Goal: Task Accomplishment & Management: Manage account settings

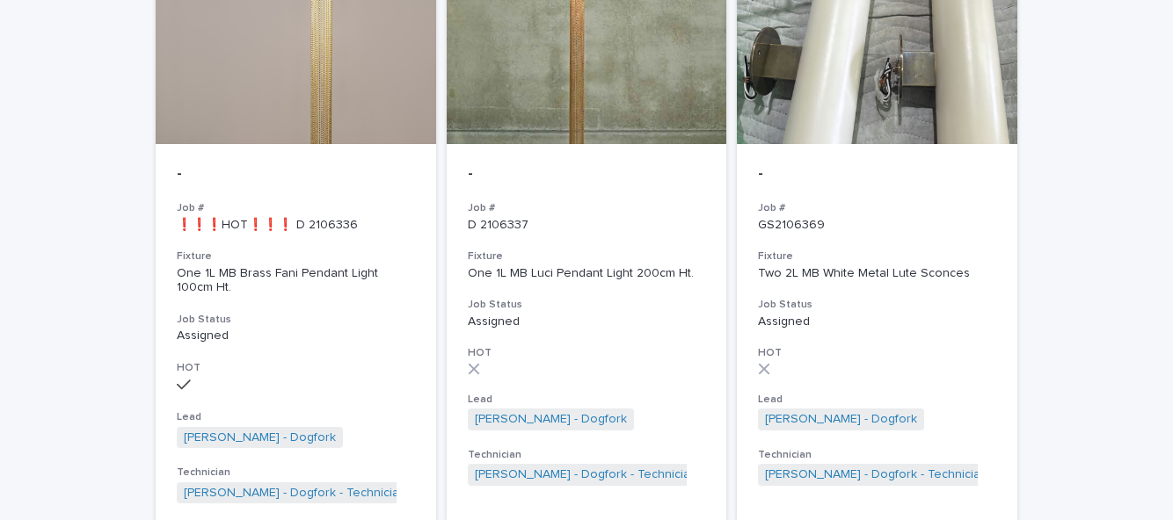
scroll to position [3051, 0]
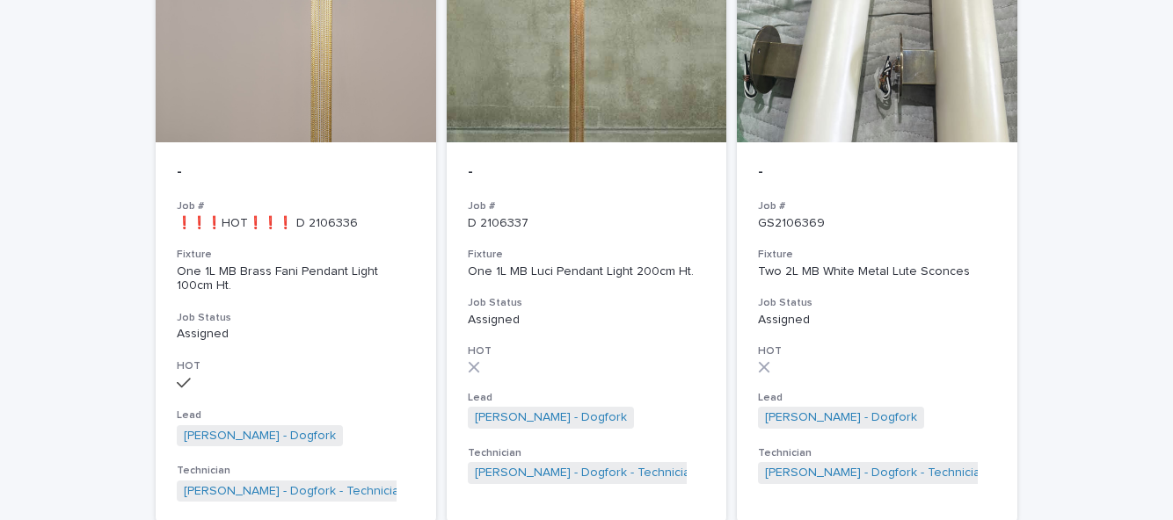
click at [256, 311] on h3 "Job Status" at bounding box center [296, 318] width 238 height 14
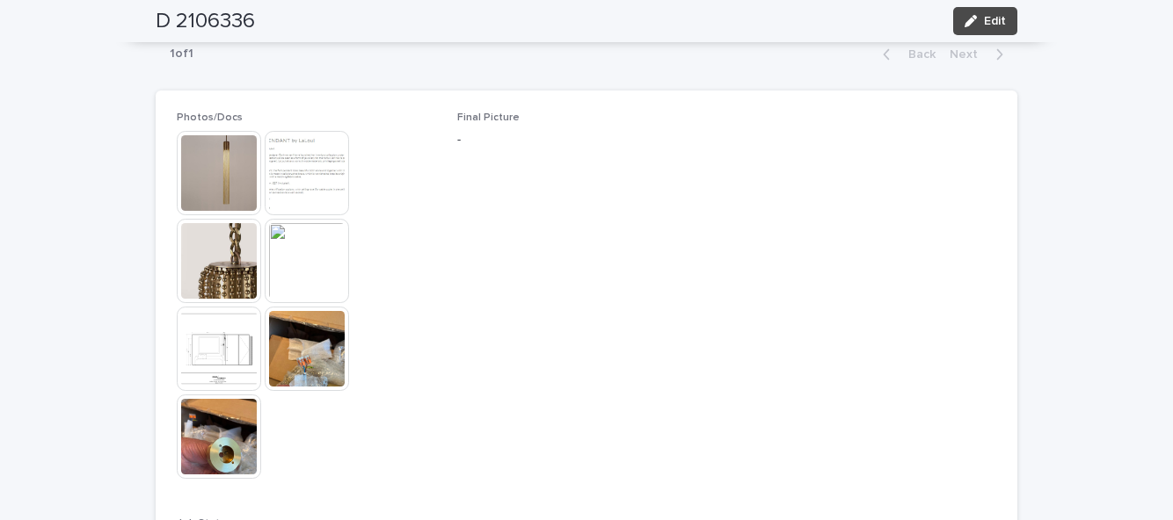
scroll to position [1341, 0]
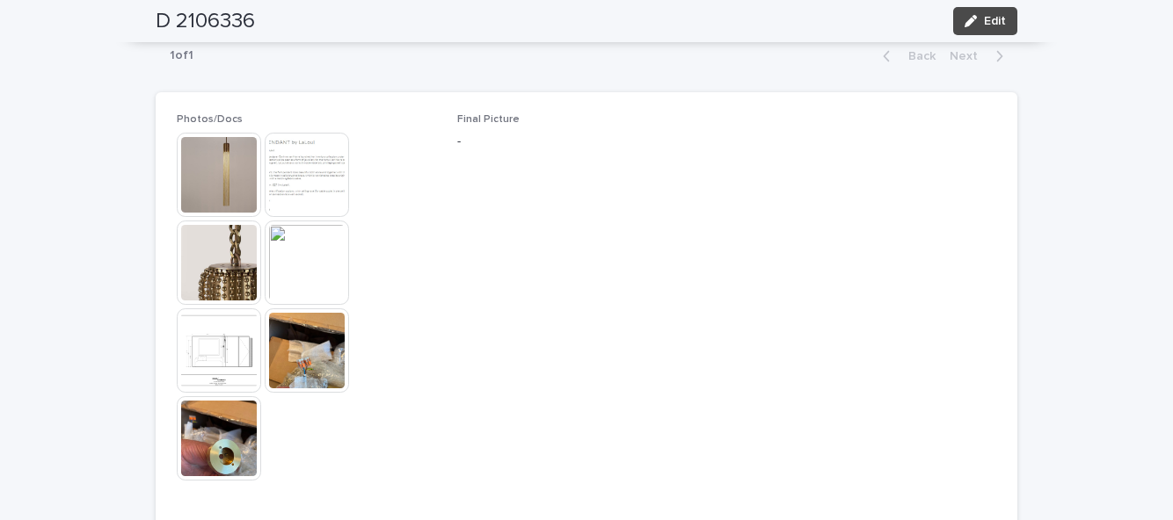
click at [218, 149] on img at bounding box center [219, 175] width 84 height 84
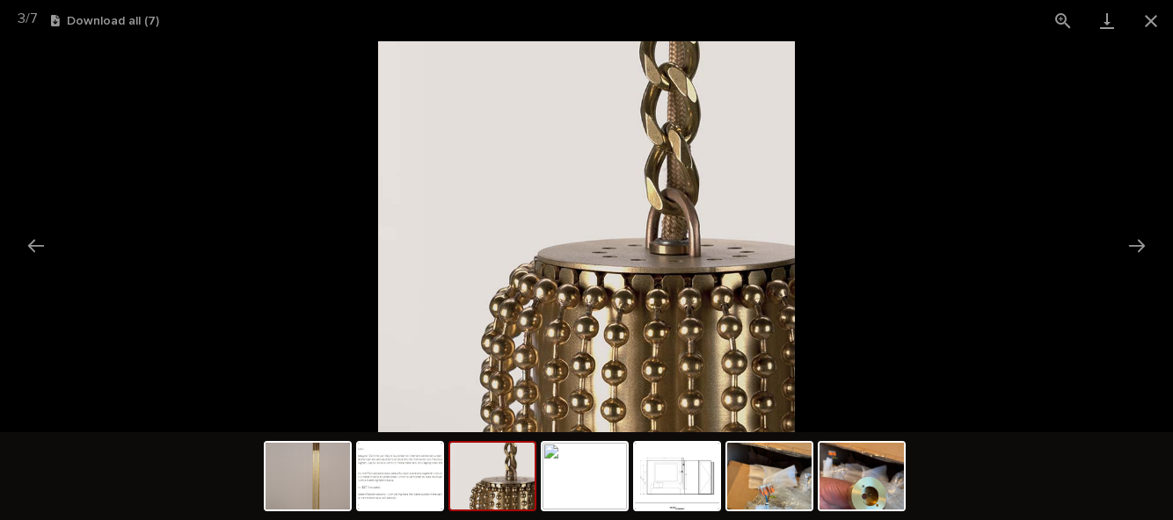
click at [29, 246] on button "Previous slide" at bounding box center [36, 246] width 37 height 34
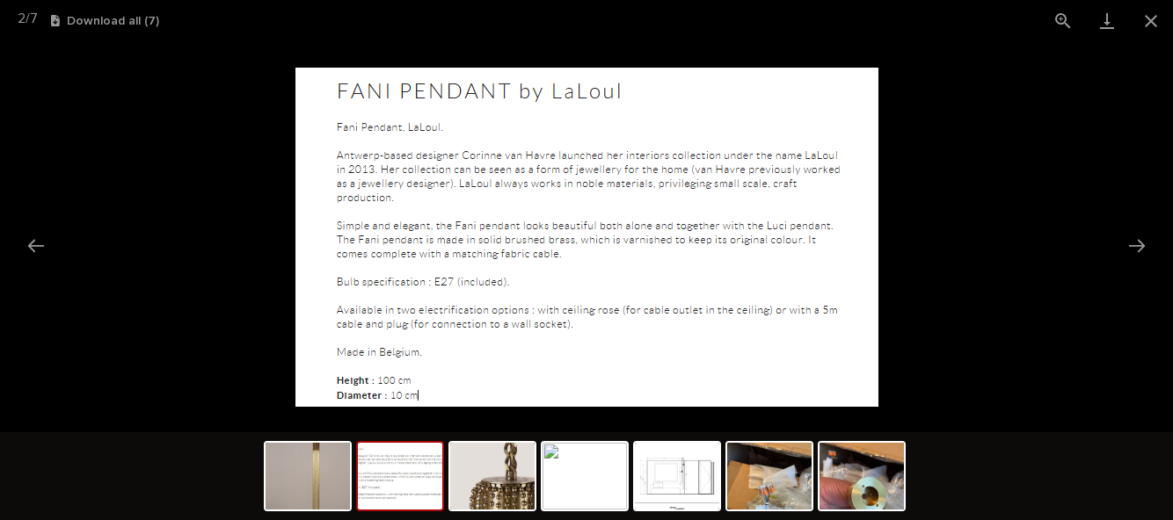
click at [35, 243] on button "Previous slide" at bounding box center [36, 246] width 37 height 34
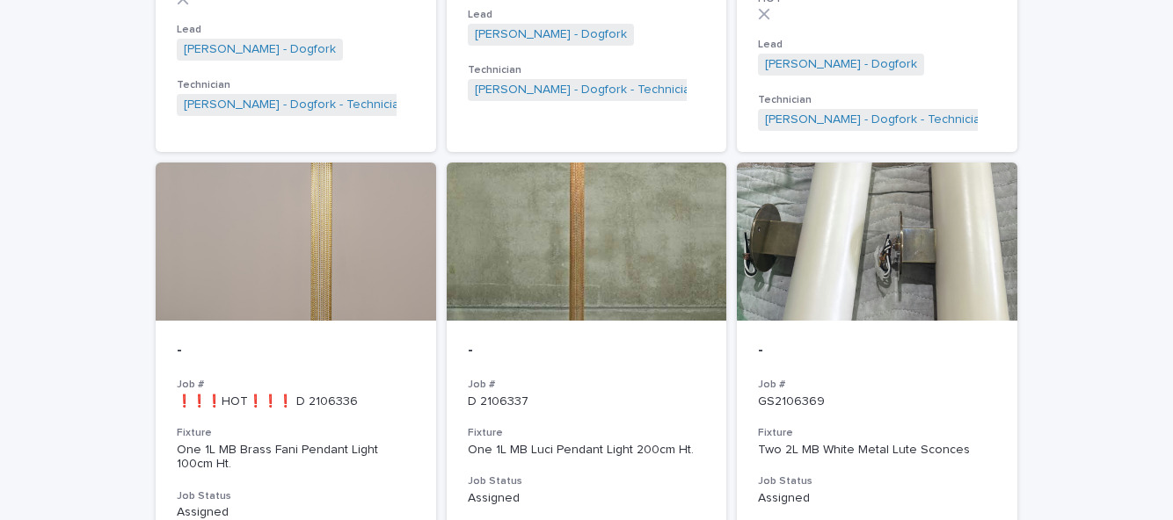
scroll to position [2873, 0]
click at [605, 487] on div "Assigned" at bounding box center [587, 496] width 238 height 18
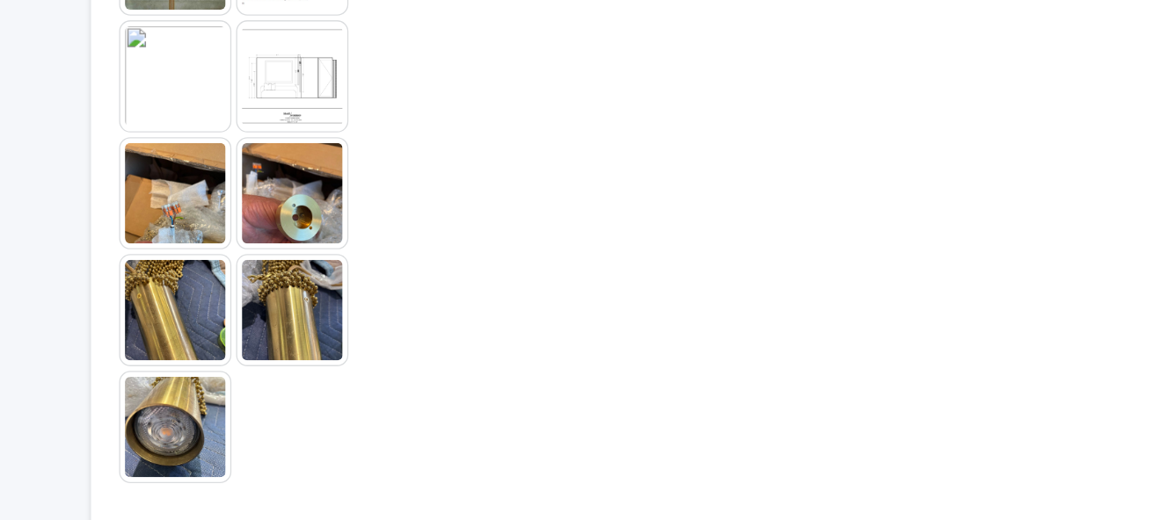
scroll to position [1489, 0]
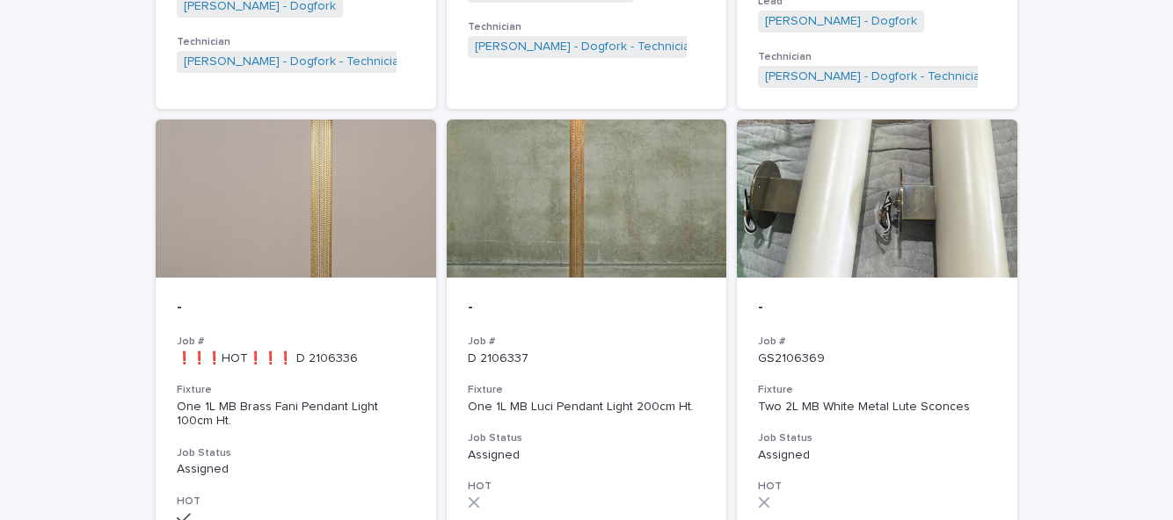
scroll to position [2922, 0]
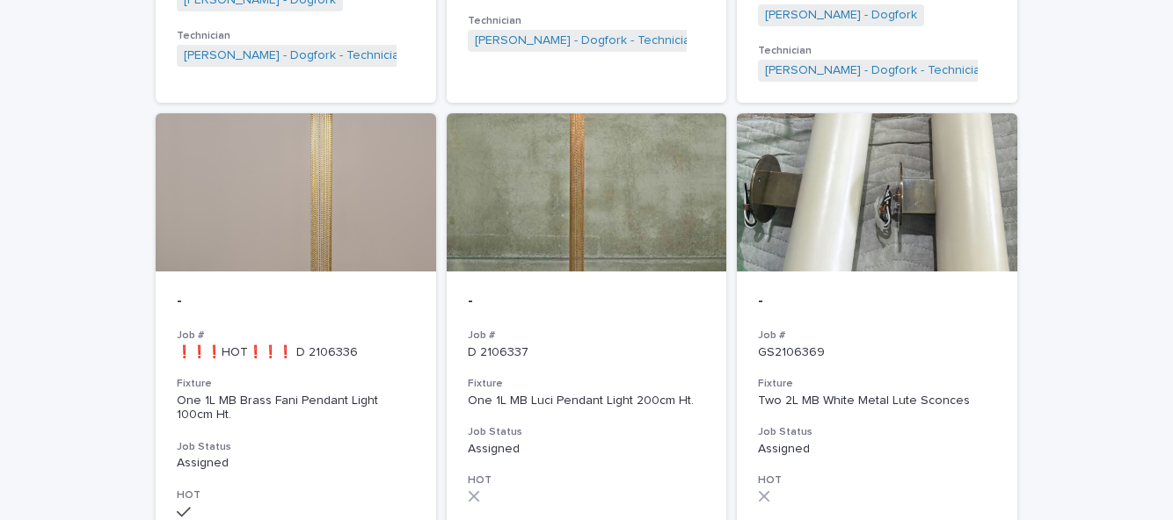
click at [973, 377] on h3 "Fixture" at bounding box center [877, 384] width 238 height 14
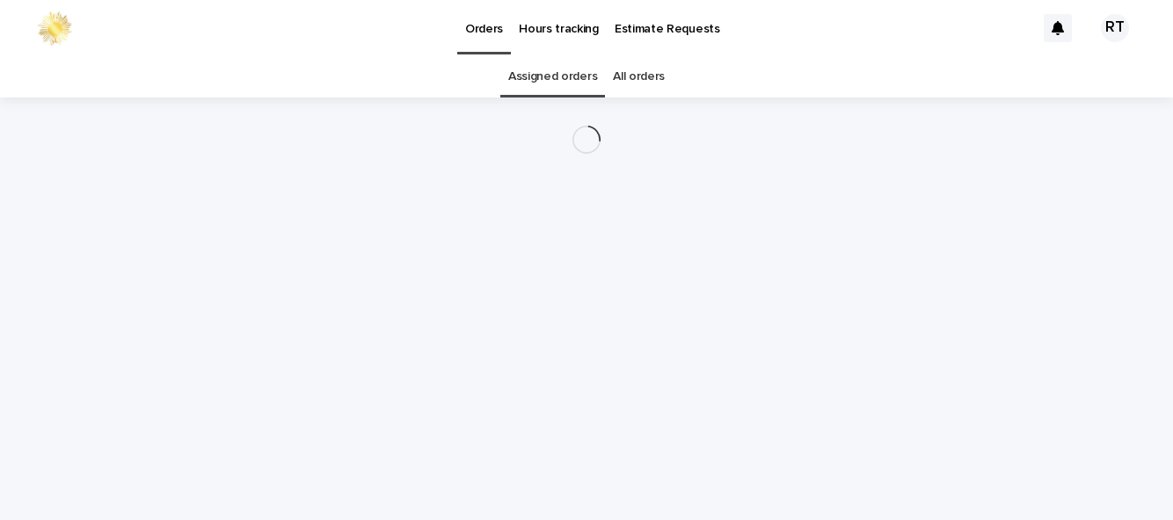
scroll to position [56, 0]
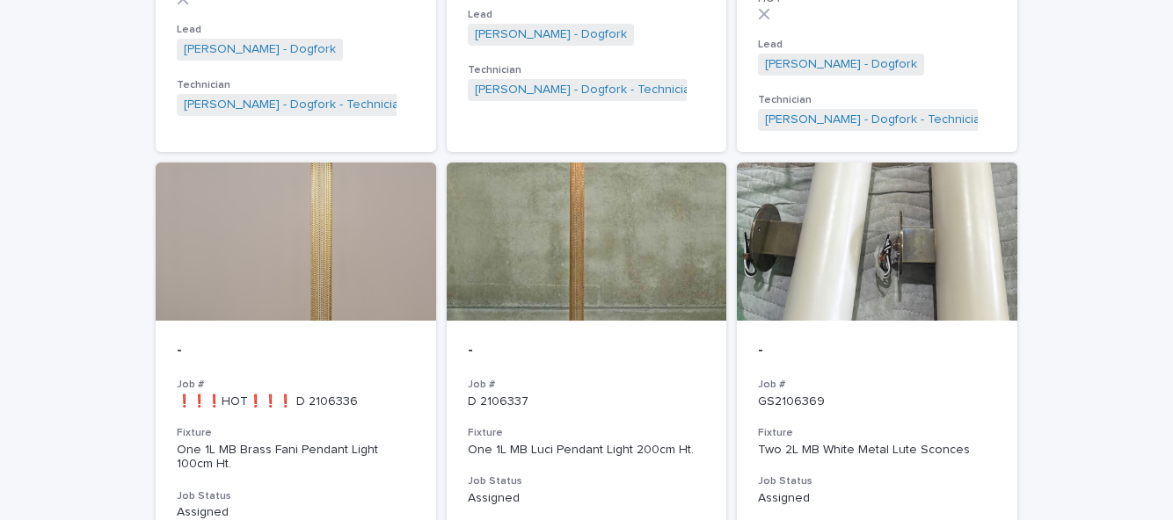
scroll to position [2876, 0]
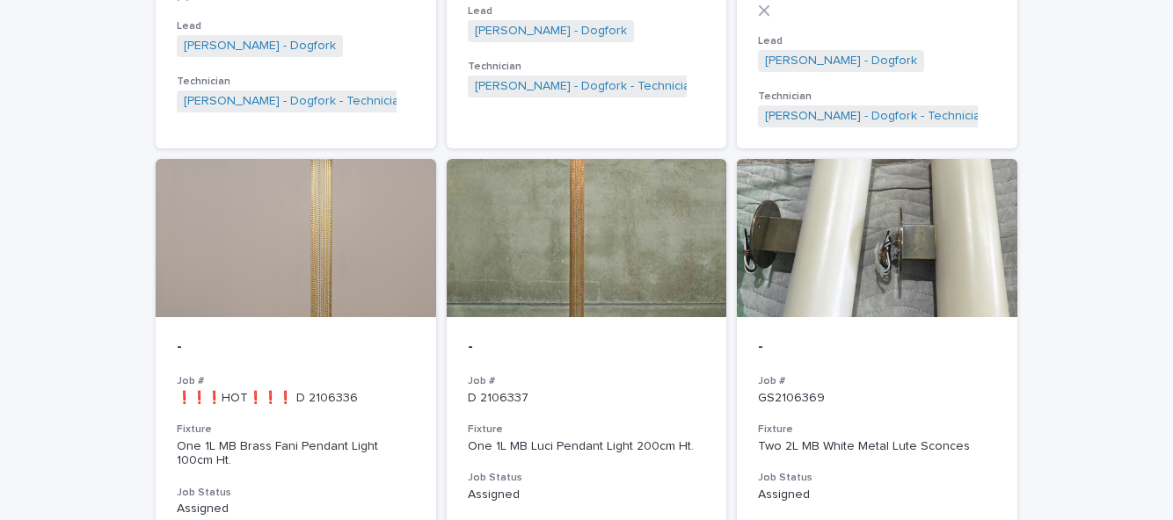
click at [253, 409] on div "- Job # ❗❗❗HOT❗❗❗ D 2106336 Fixture One 1L MB Brass Fani Pendant Light 100cm Ht…" at bounding box center [296, 507] width 280 height 381
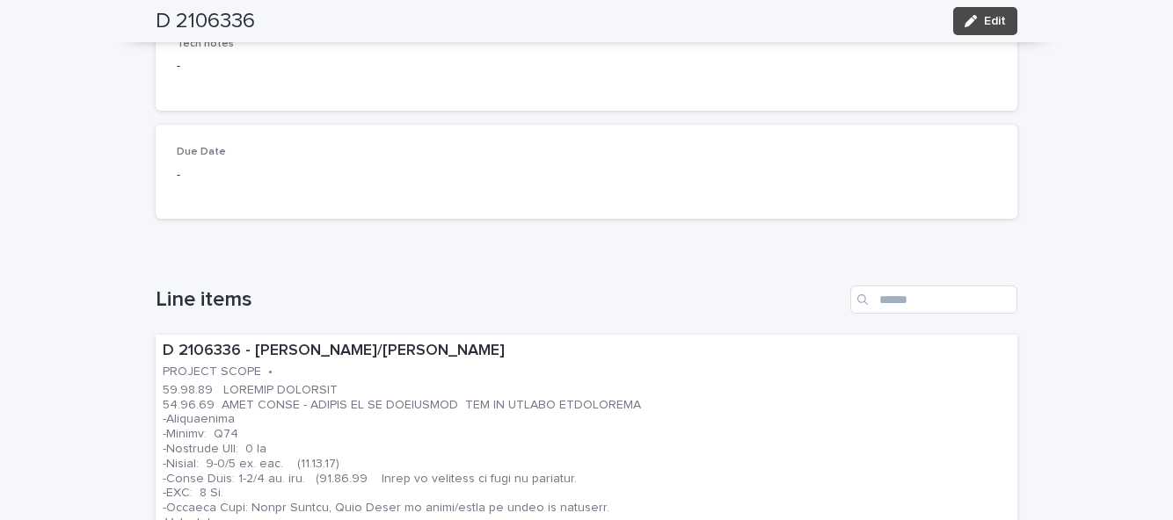
scroll to position [367, 0]
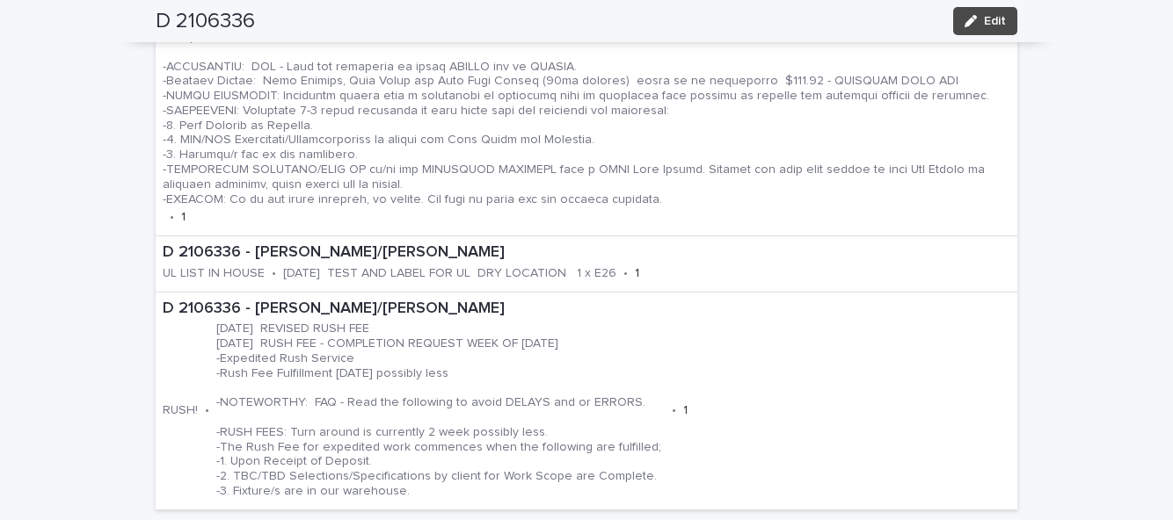
click at [91, 348] on div "**********" at bounding box center [586, 330] width 1173 height 2164
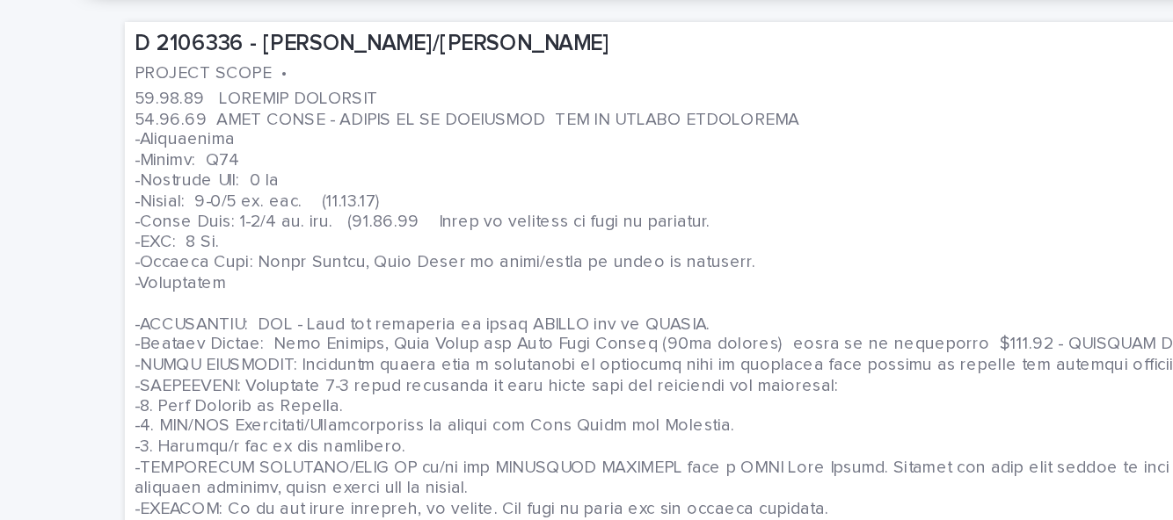
scroll to position [641, 0]
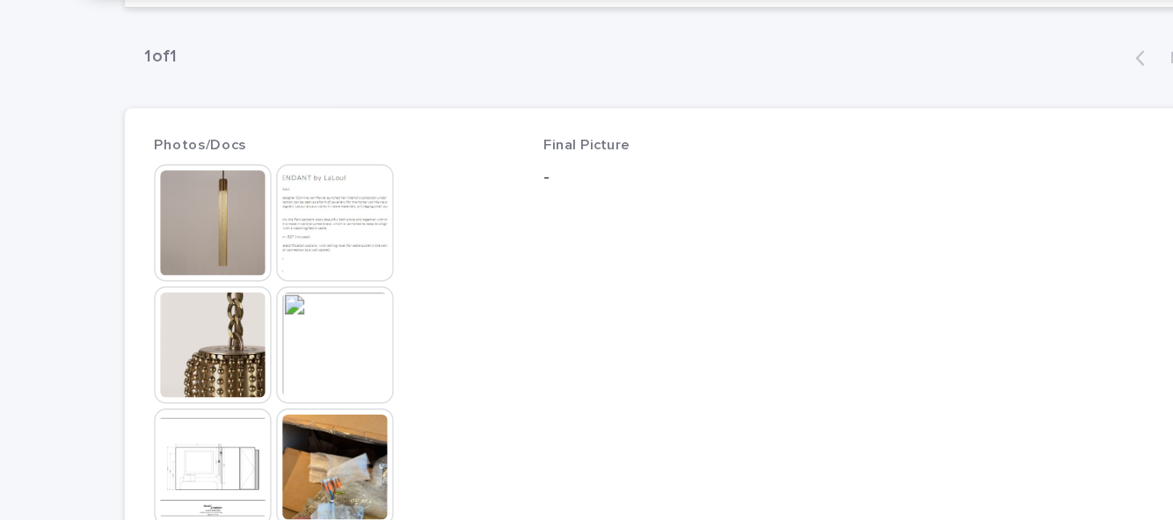
scroll to position [1311, 0]
click at [209, 251] on img at bounding box center [219, 293] width 84 height 84
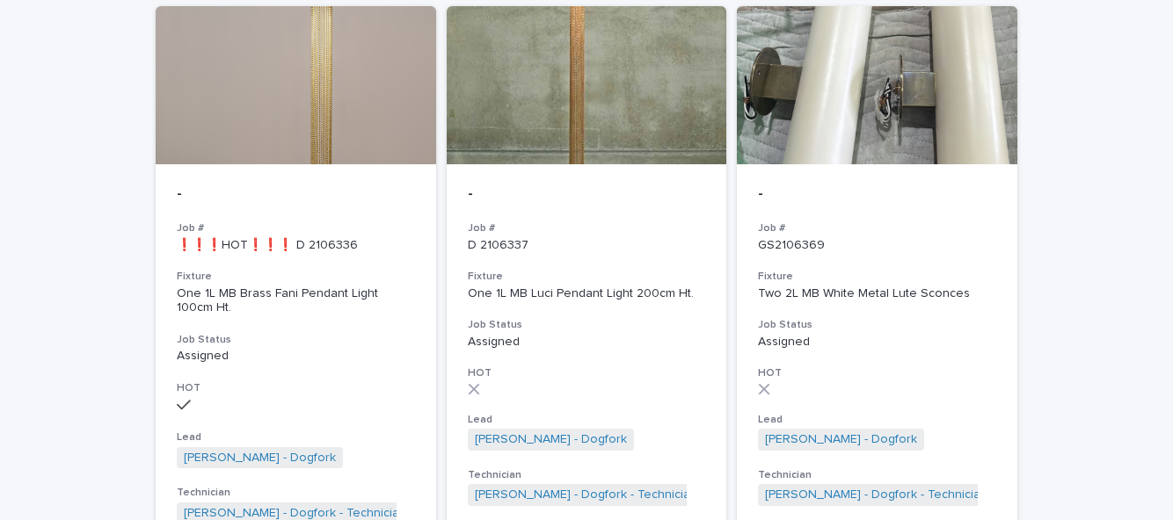
scroll to position [3031, 0]
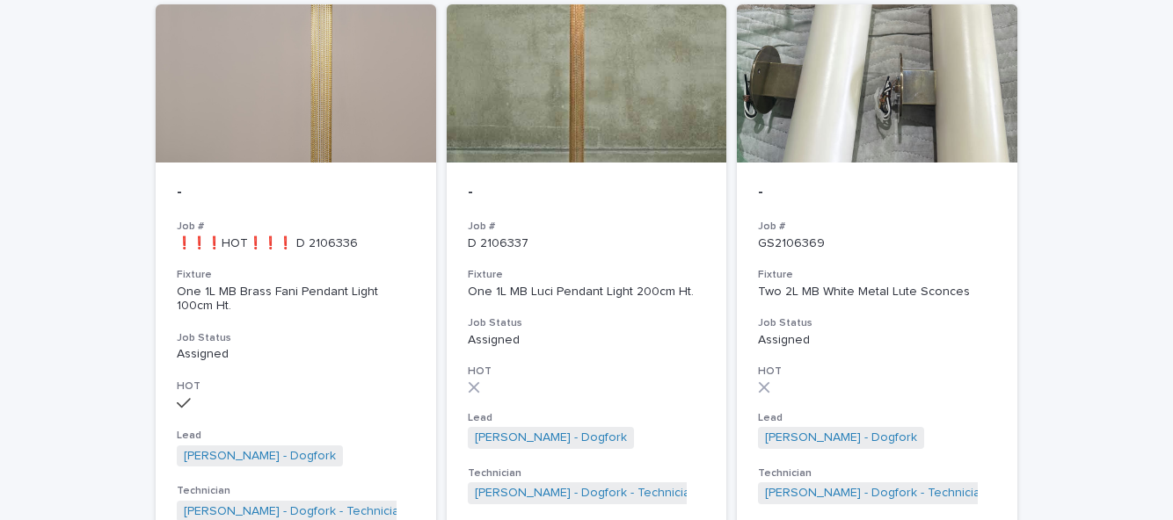
click at [209, 380] on h3 "HOT" at bounding box center [296, 387] width 238 height 14
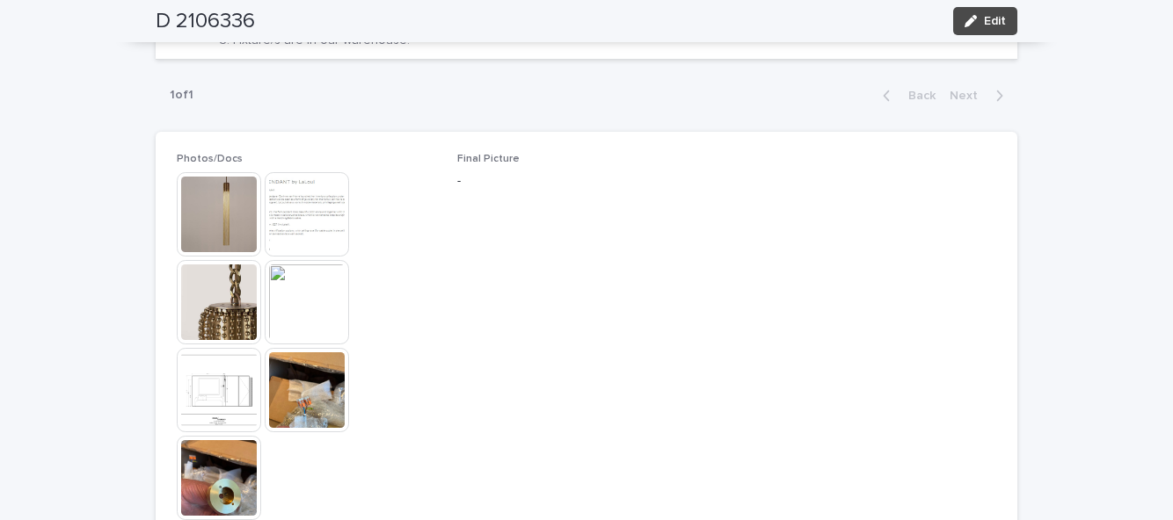
scroll to position [1301, 0]
click at [1002, 21] on span "Edit" at bounding box center [995, 21] width 22 height 12
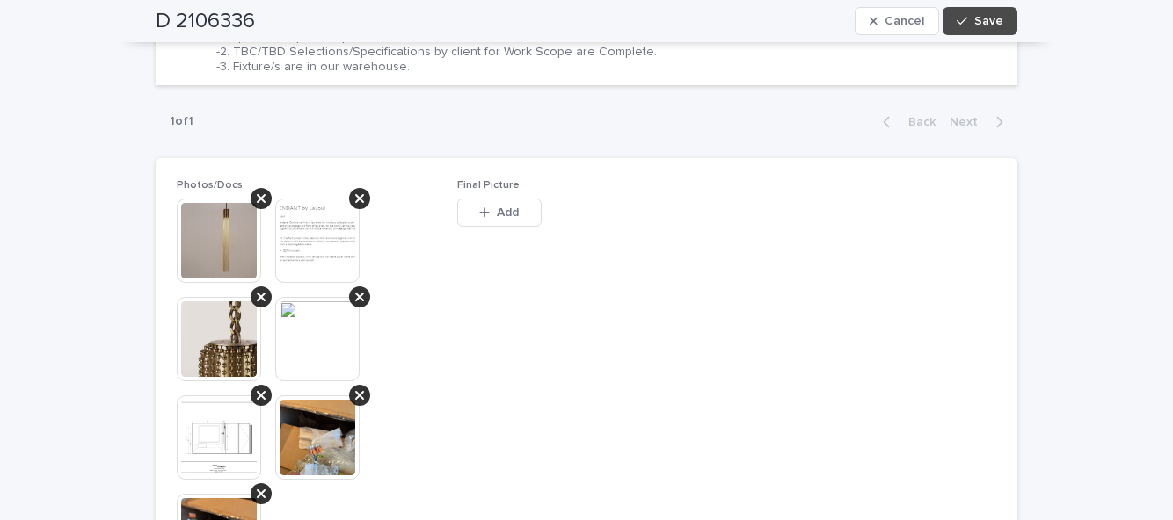
click at [518, 207] on span "Add" at bounding box center [508, 213] width 22 height 12
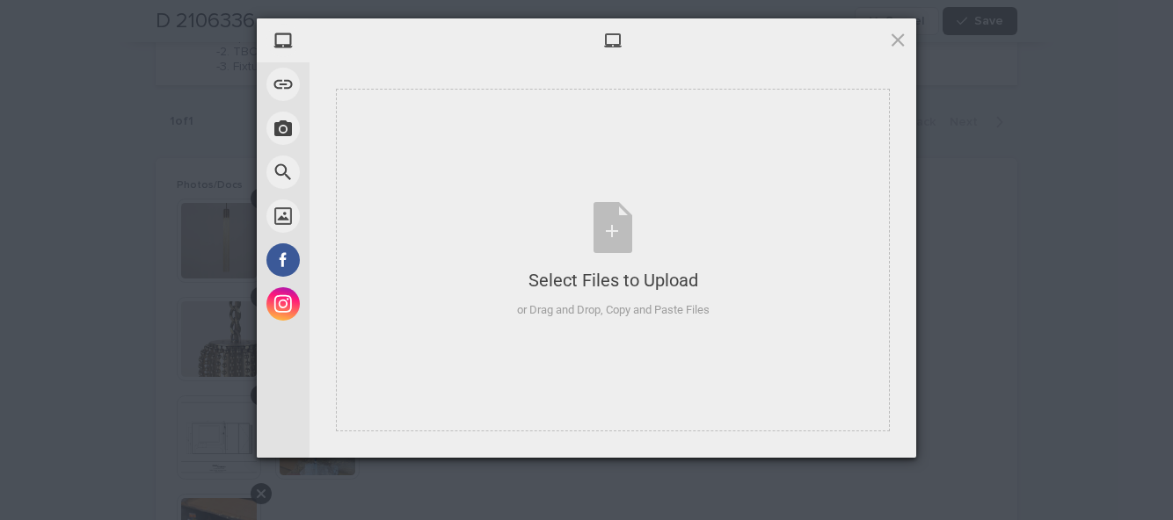
click at [628, 234] on div "Select Files to Upload or Drag and Drop, Copy and Paste Files" at bounding box center [613, 260] width 193 height 117
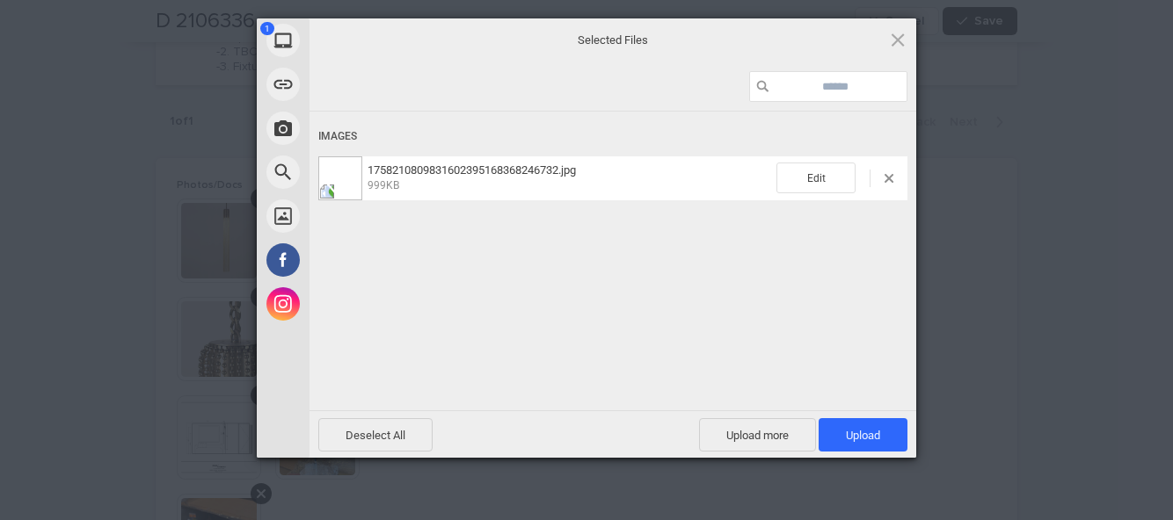
click at [885, 425] on span "Upload 1" at bounding box center [862, 434] width 89 height 33
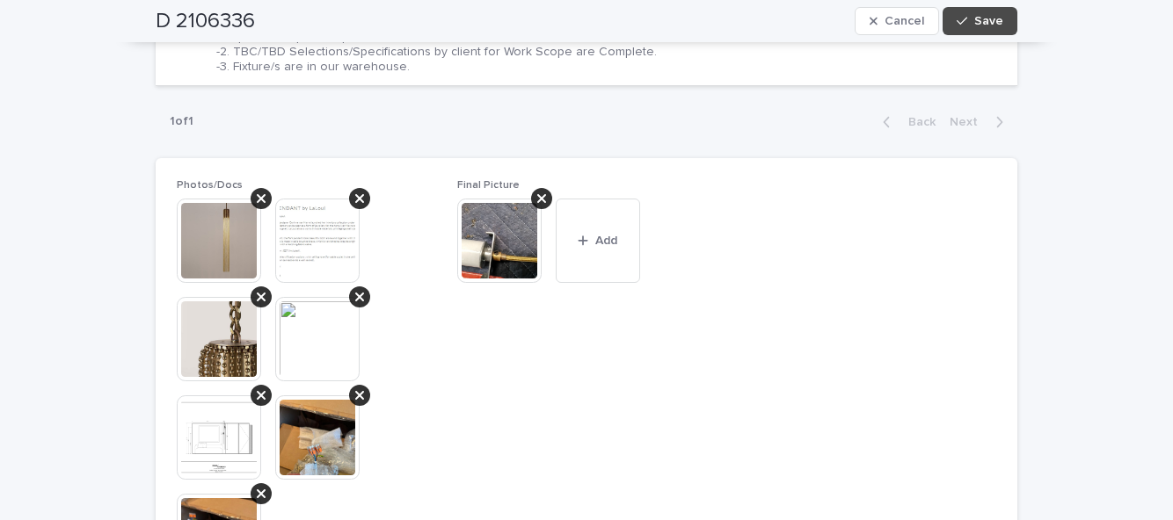
click at [986, 23] on span "Save" at bounding box center [988, 21] width 29 height 12
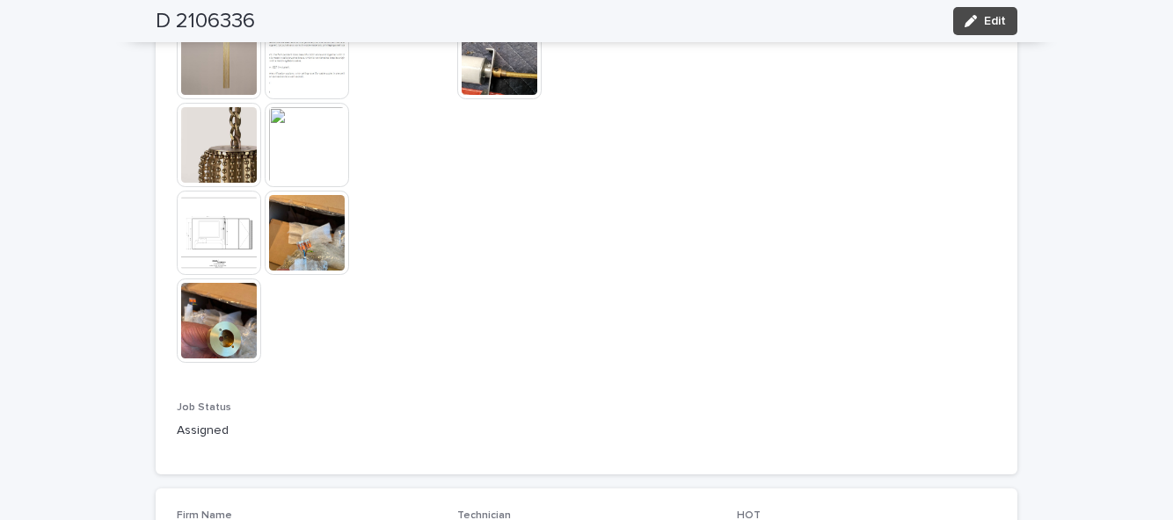
scroll to position [1466, 0]
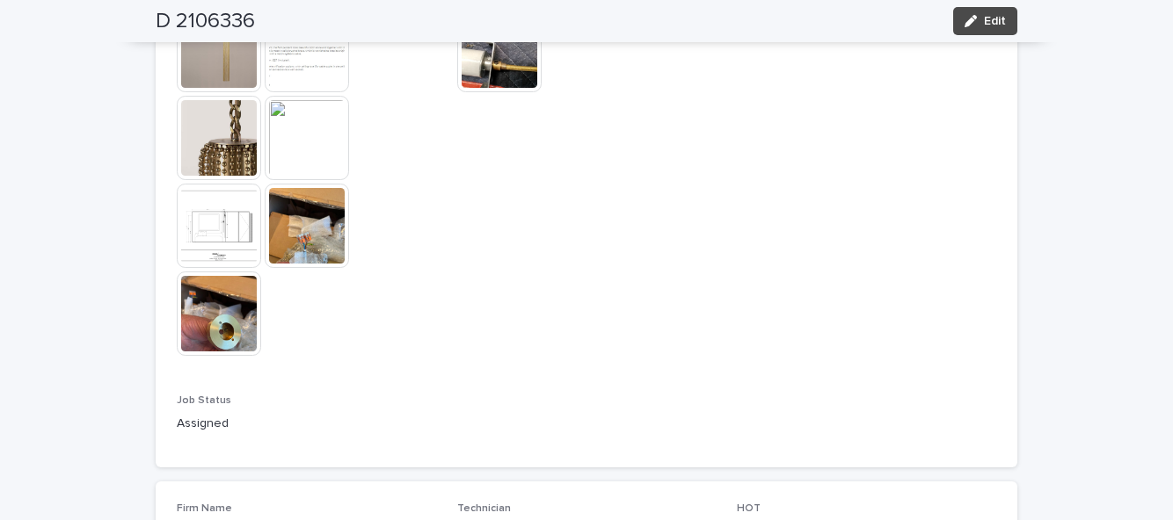
click at [990, 33] on button "Edit" at bounding box center [985, 21] width 64 height 28
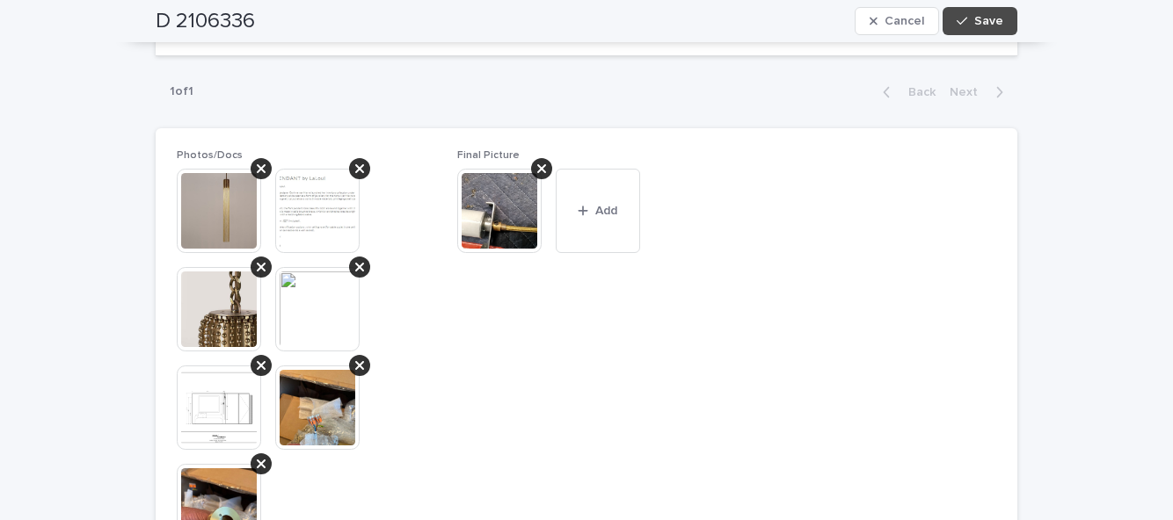
scroll to position [1329, 0]
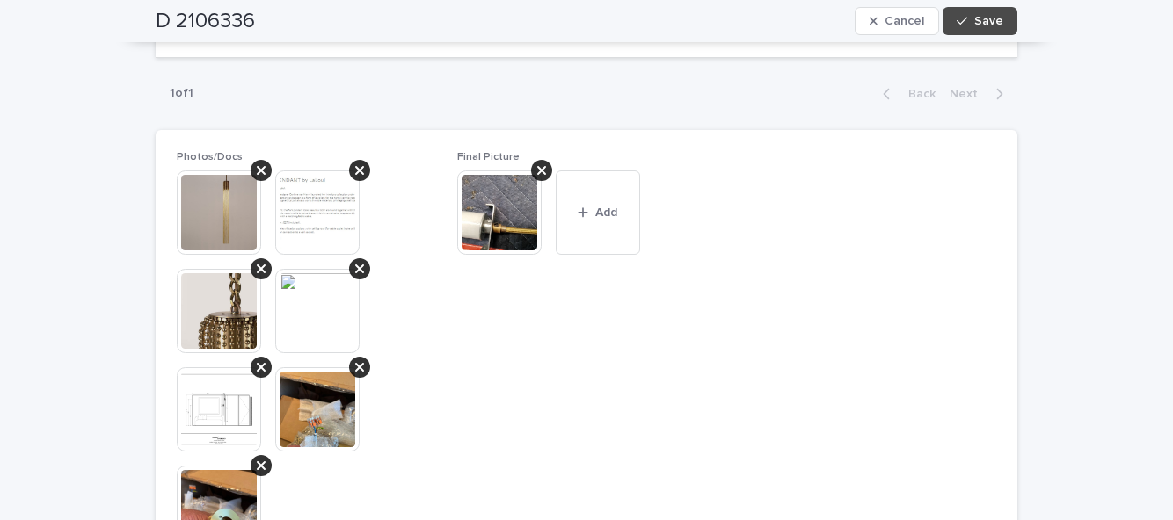
click at [607, 178] on button "Add" at bounding box center [598, 213] width 84 height 84
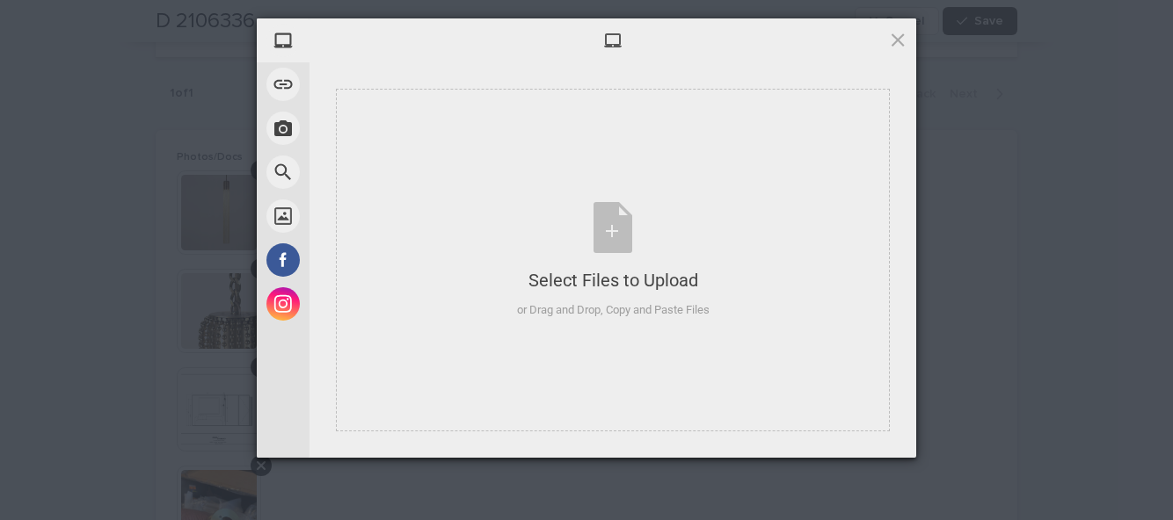
click at [616, 243] on div "Select Files to Upload or Drag and Drop, Copy and Paste Files" at bounding box center [613, 260] width 193 height 117
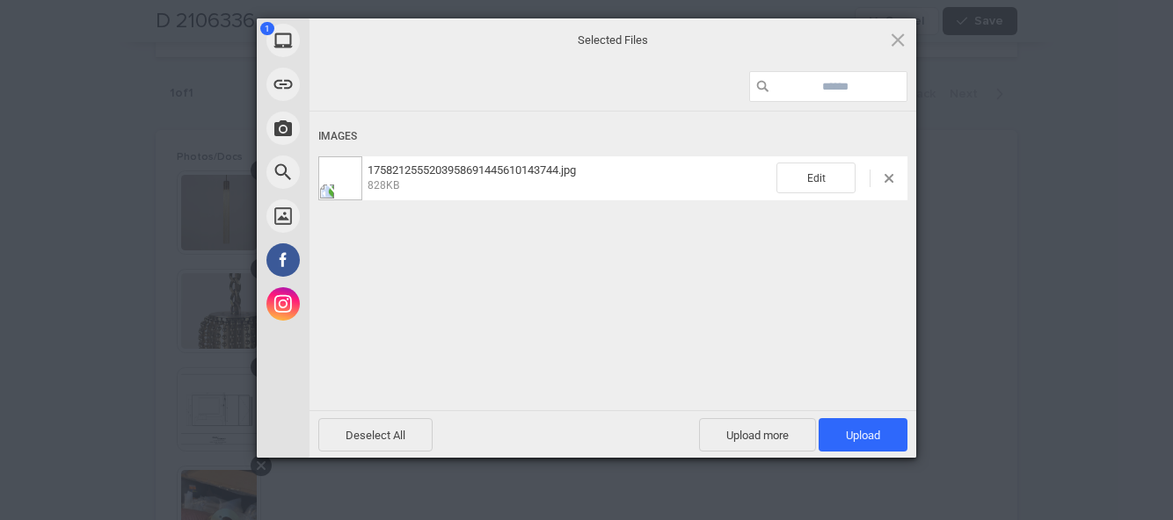
click at [765, 436] on span "Upload more" at bounding box center [757, 434] width 117 height 33
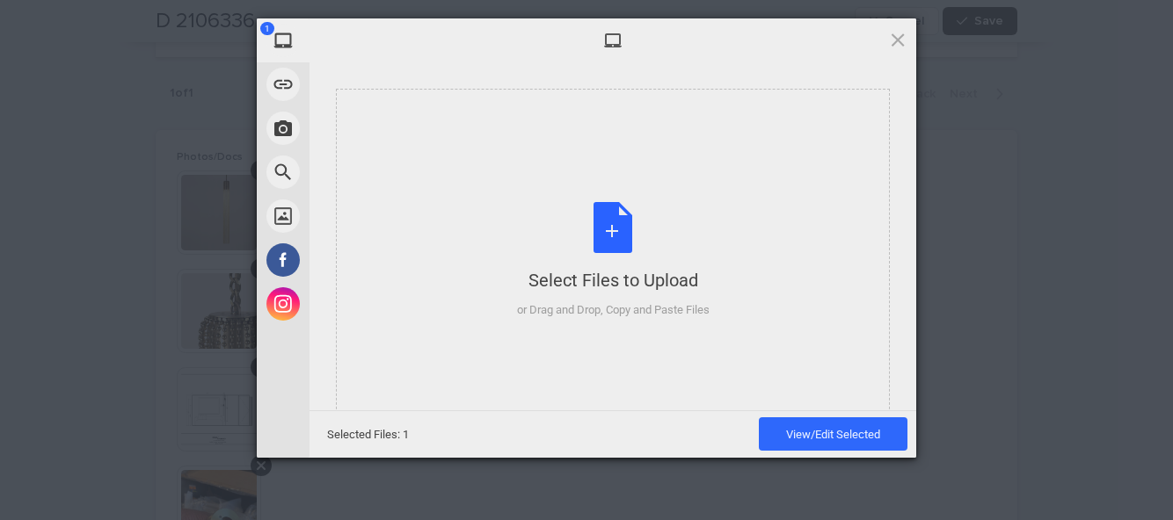
click at [613, 237] on div "Select Files to Upload or Drag and Drop, Copy and Paste Files" at bounding box center [613, 260] width 193 height 117
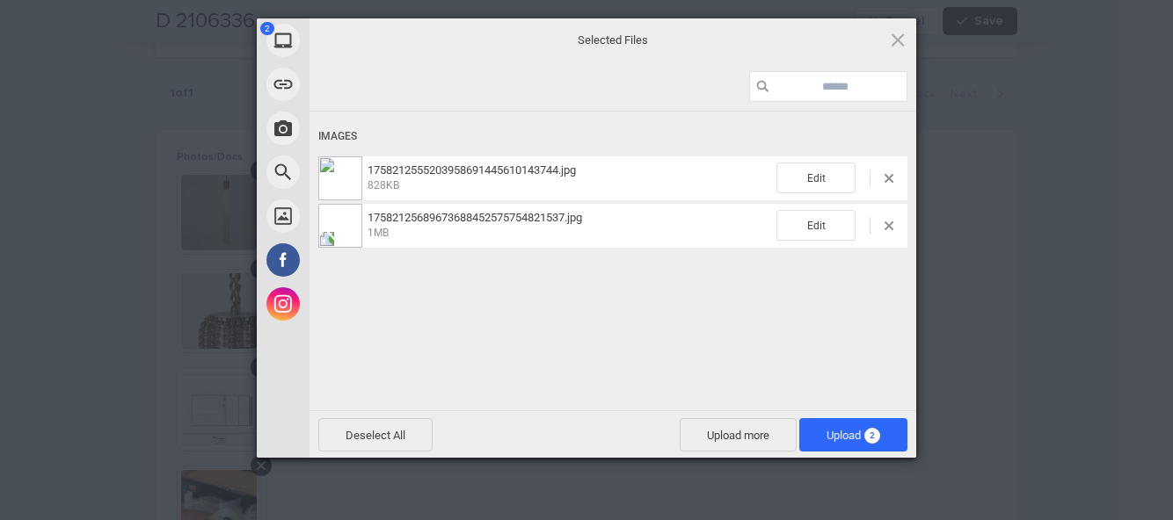
click at [870, 434] on span "2" at bounding box center [872, 436] width 16 height 16
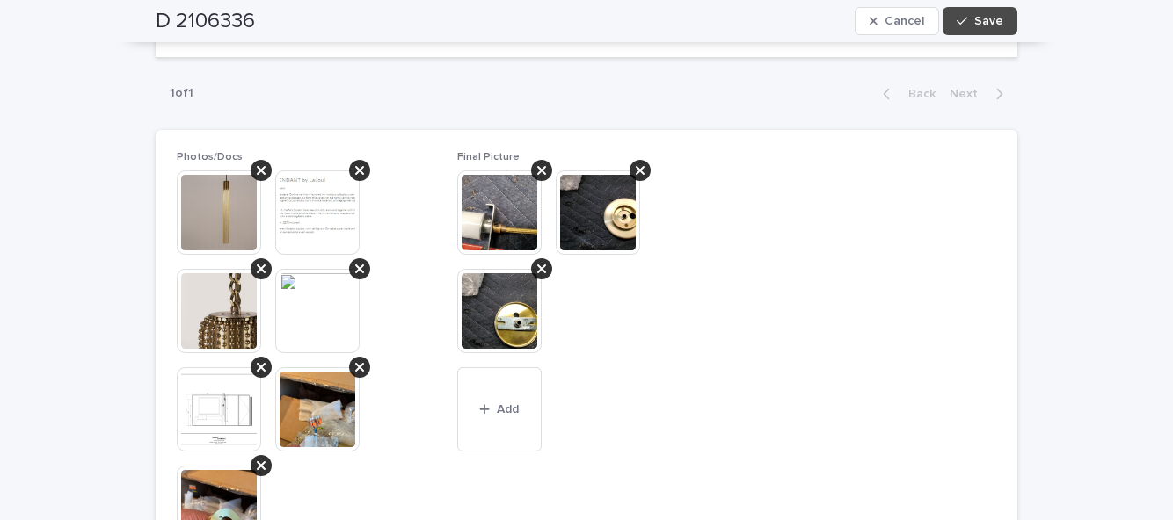
click at [998, 23] on span "Save" at bounding box center [988, 21] width 29 height 12
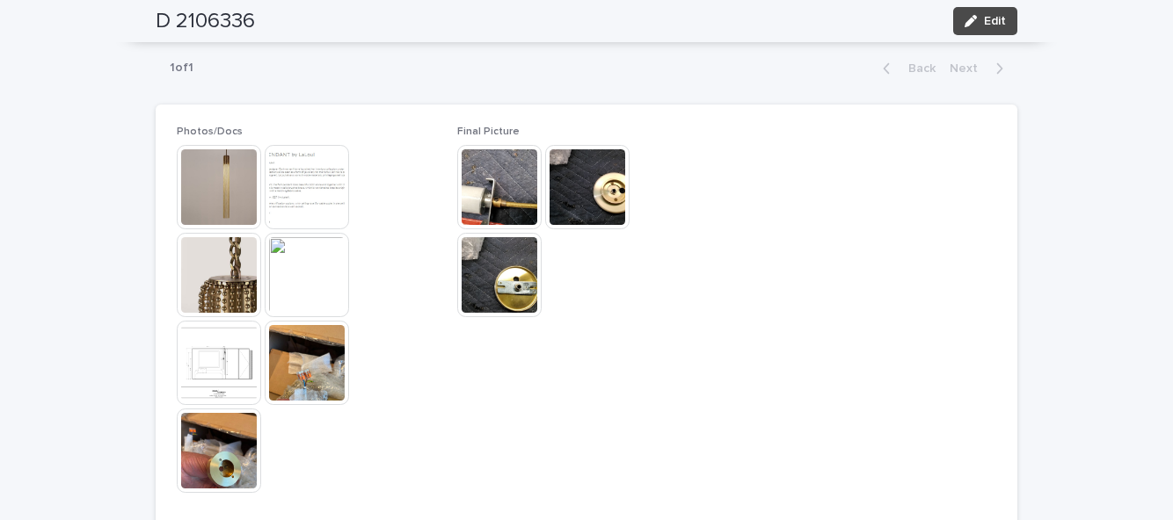
click at [999, 25] on span "Edit" at bounding box center [995, 21] width 22 height 12
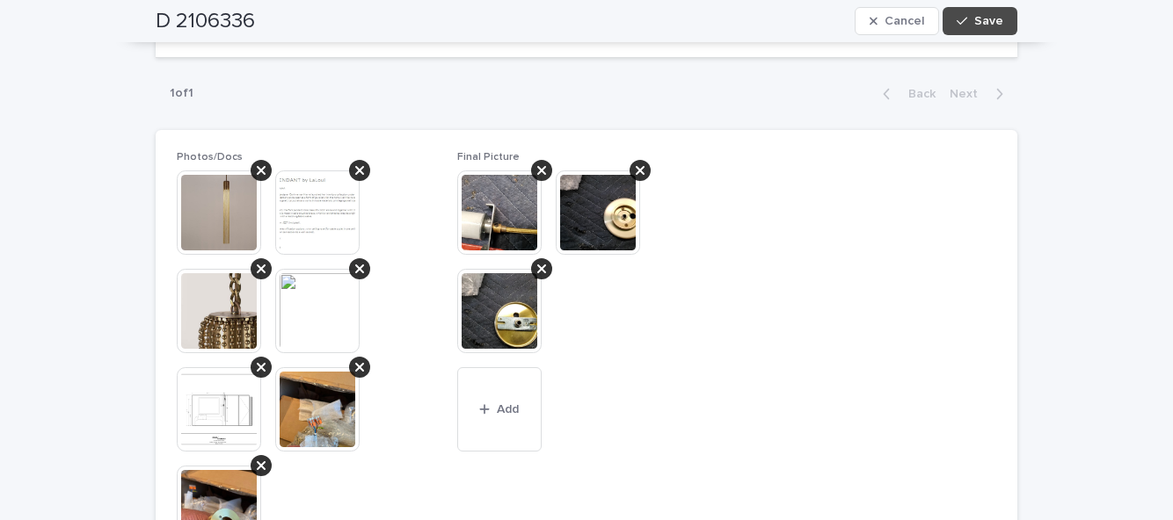
click at [508, 403] on span "Add" at bounding box center [508, 409] width 22 height 12
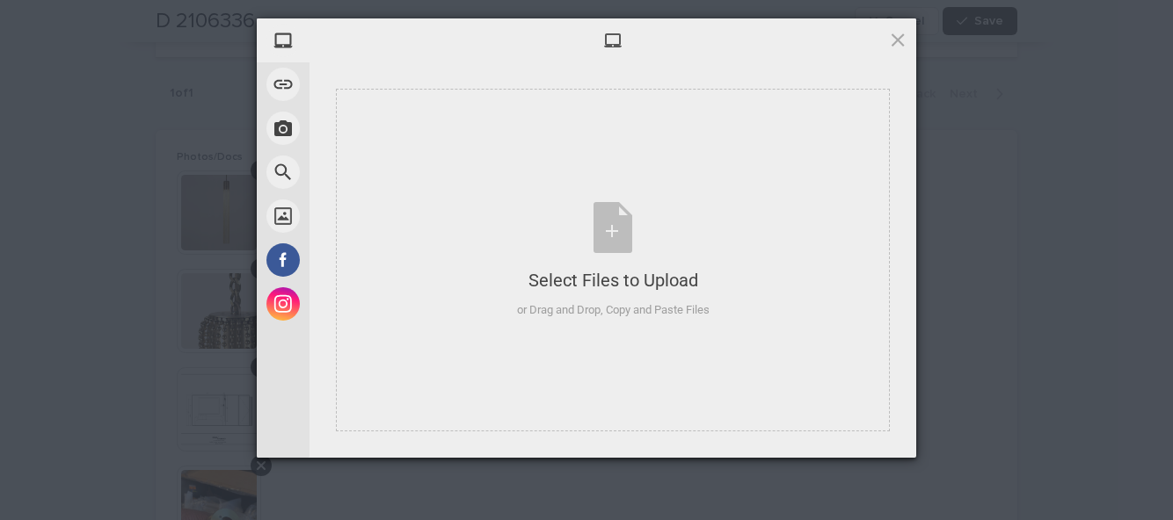
click at [599, 243] on div "Select Files to Upload or Drag and Drop, Copy and Paste Files" at bounding box center [613, 260] width 193 height 117
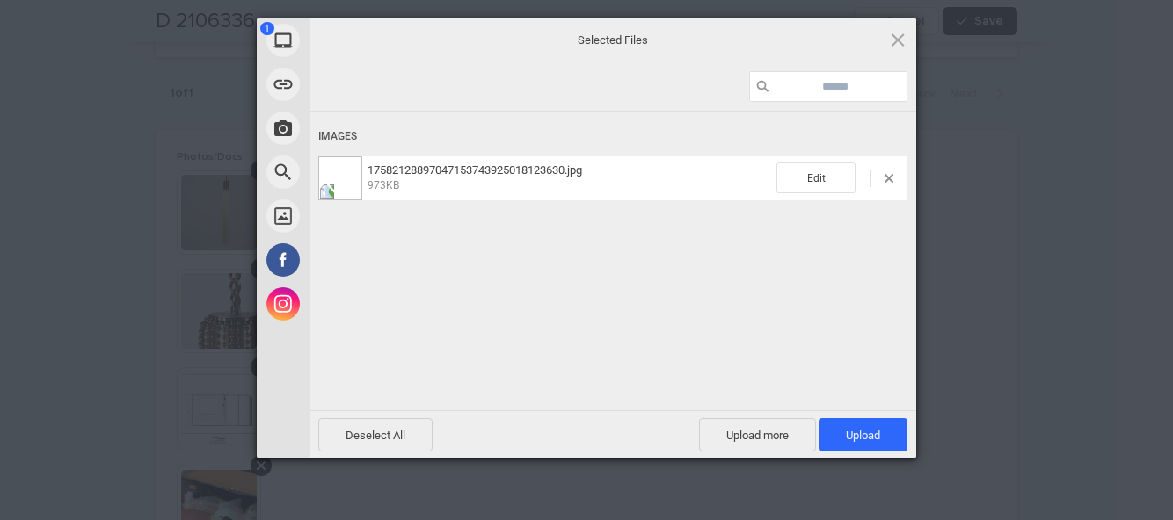
click at [878, 433] on span "Upload 1" at bounding box center [863, 435] width 34 height 13
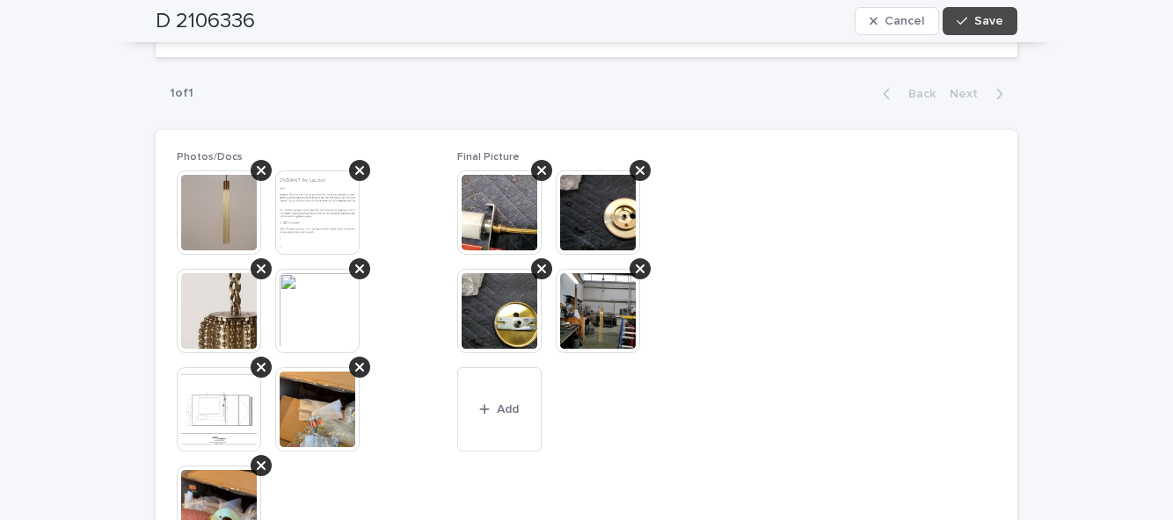
click at [992, 25] on span "Save" at bounding box center [988, 21] width 29 height 12
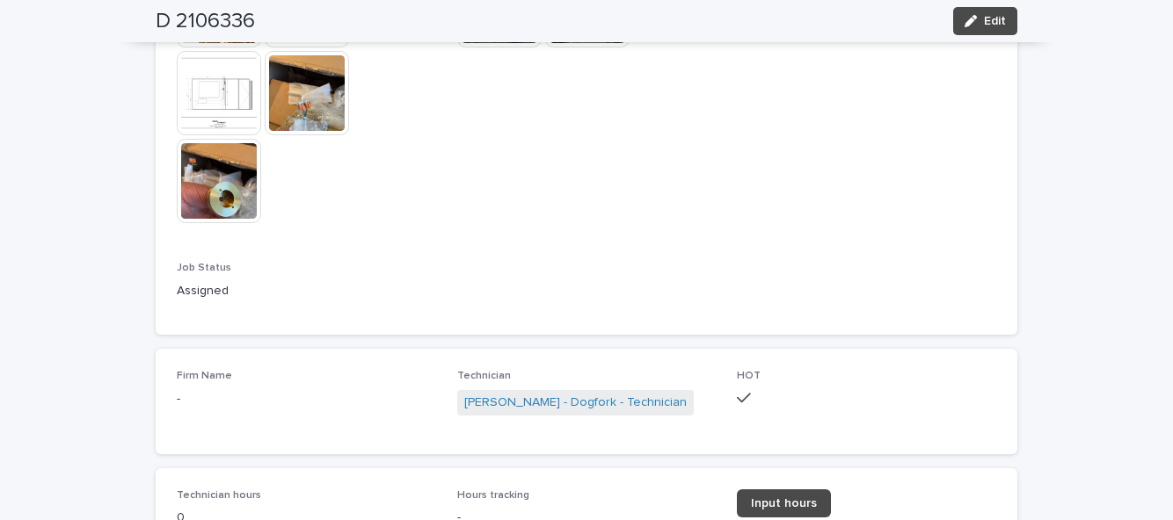
scroll to position [1637, 0]
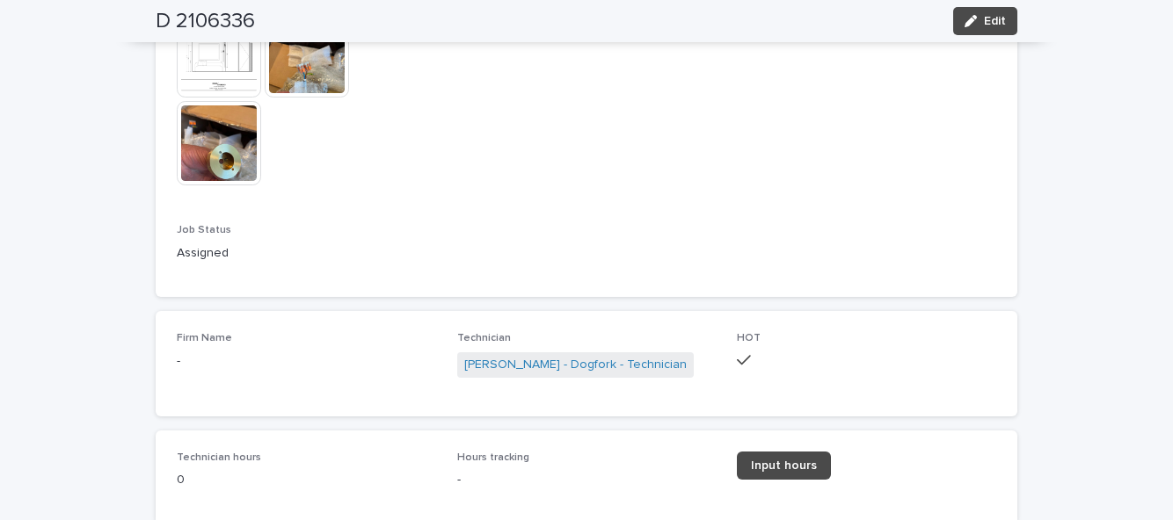
click at [793, 452] on link "Input hours" at bounding box center [784, 466] width 94 height 28
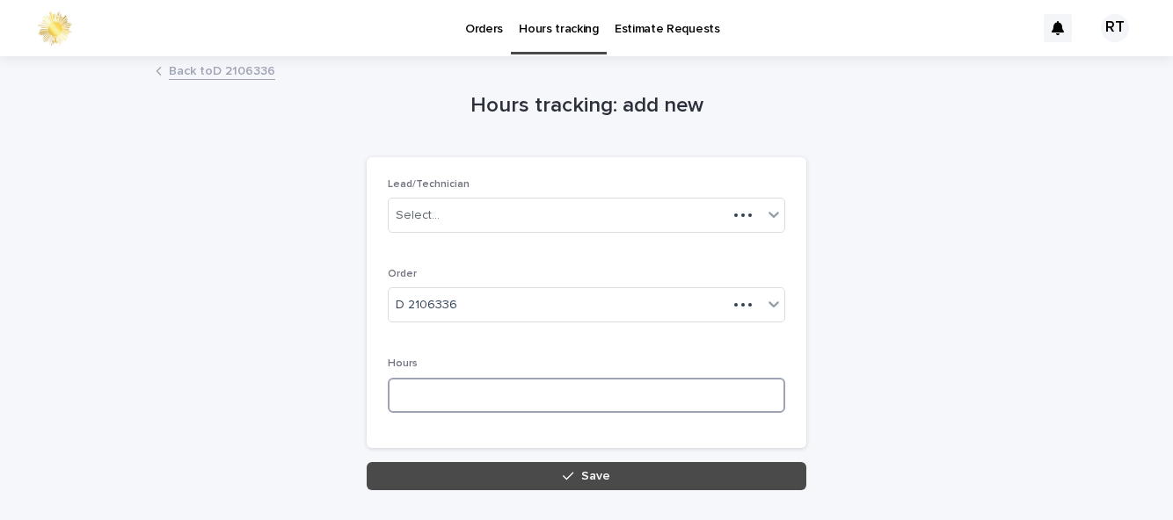
click at [439, 378] on input at bounding box center [586, 395] width 397 height 35
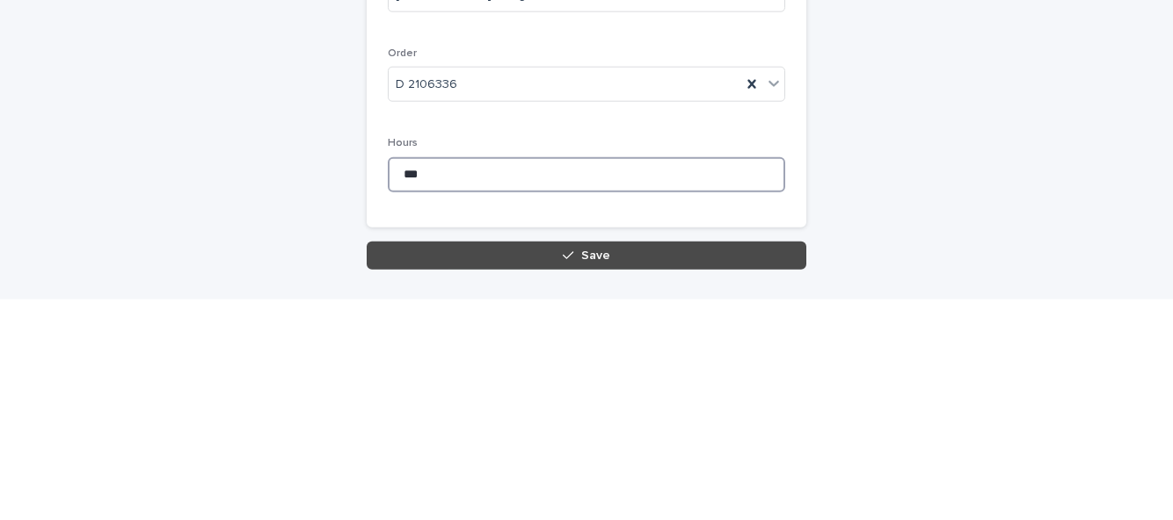
type input "***"
click at [596, 470] on span "Save" at bounding box center [595, 476] width 29 height 12
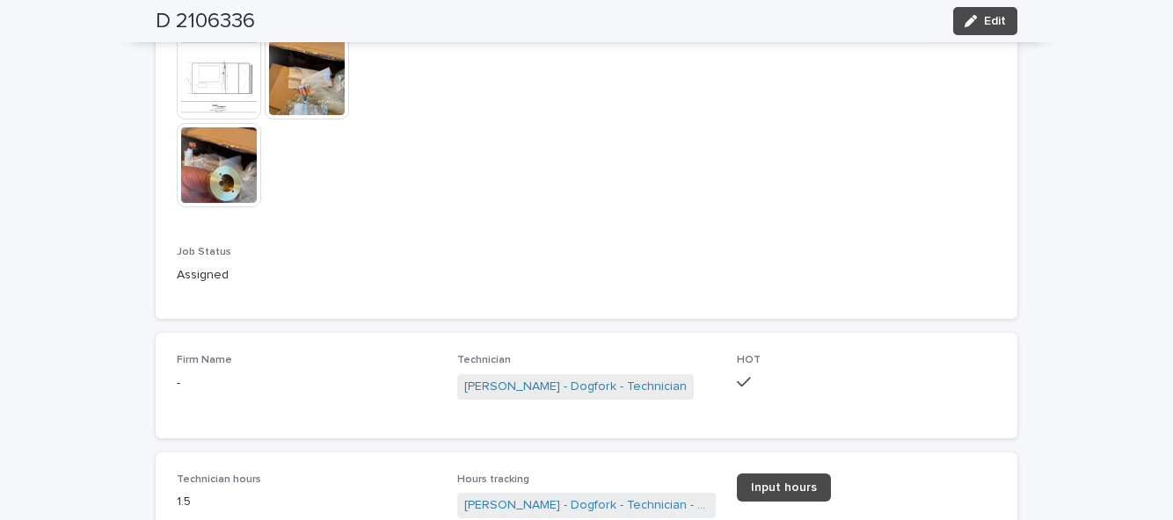
scroll to position [1647, 0]
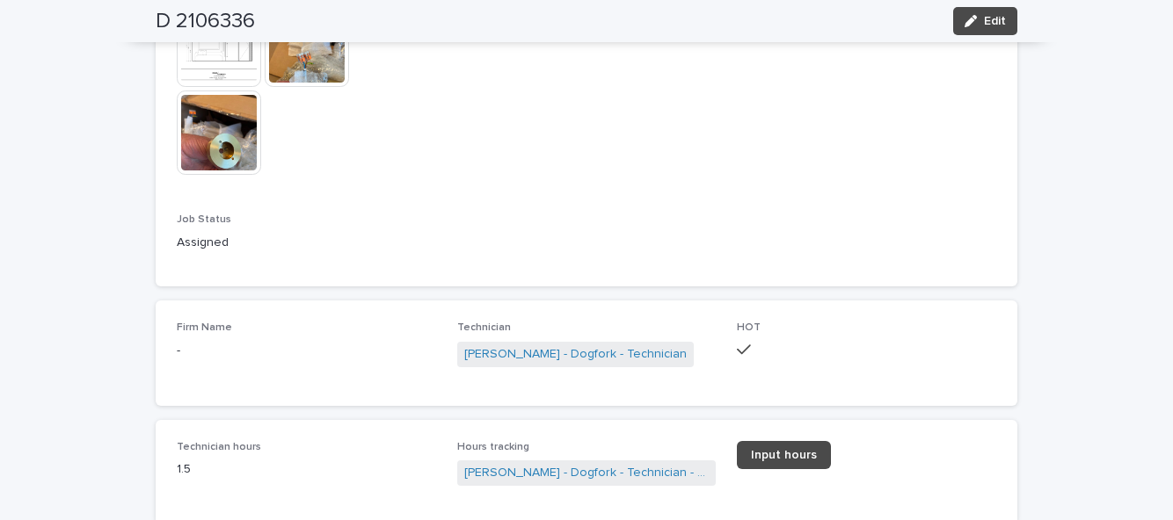
click at [1014, 26] on button "Edit" at bounding box center [985, 21] width 64 height 28
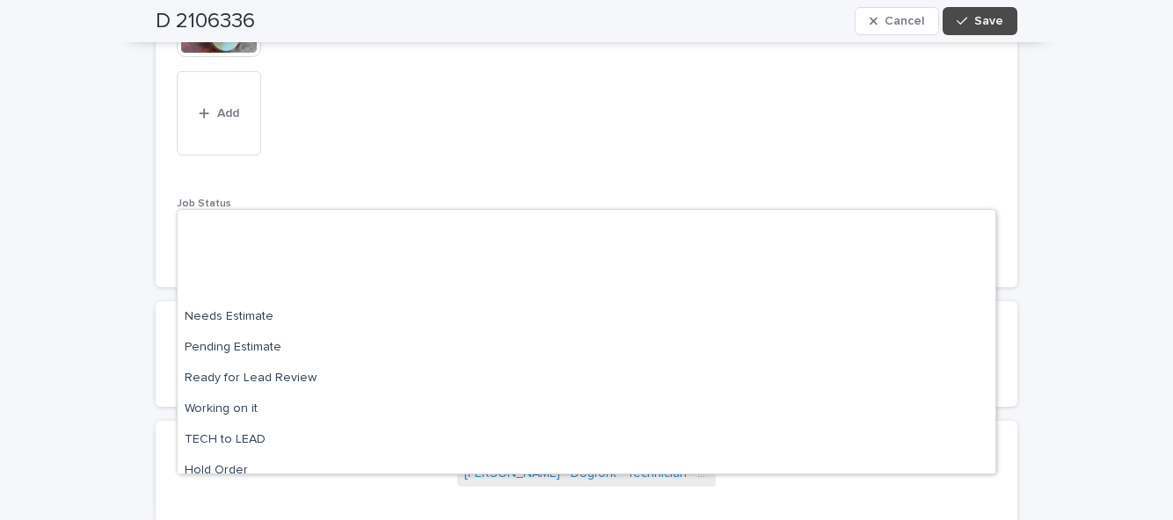
scroll to position [167, 0]
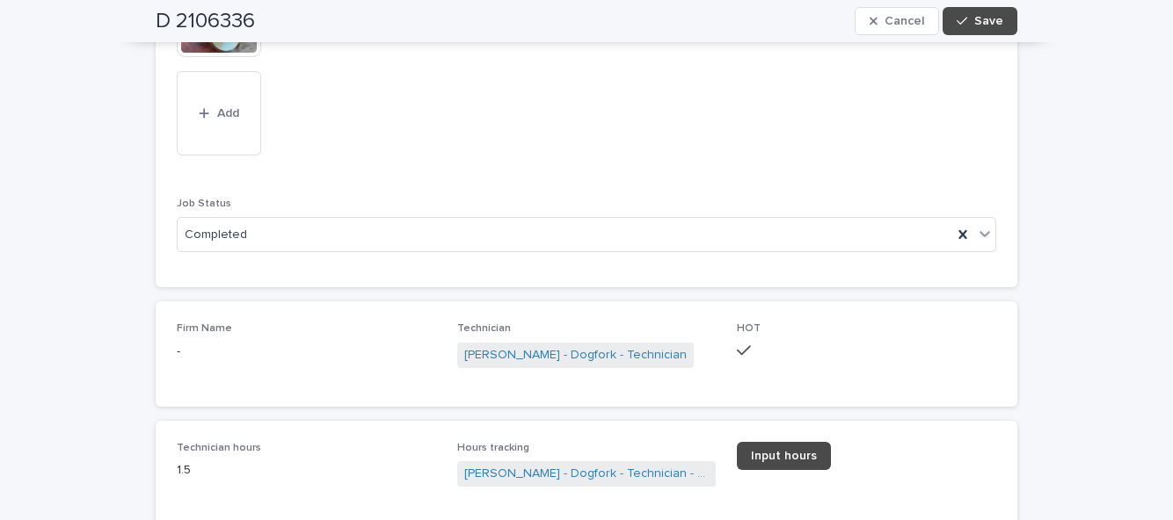
click at [1006, 19] on button "Save" at bounding box center [979, 21] width 75 height 28
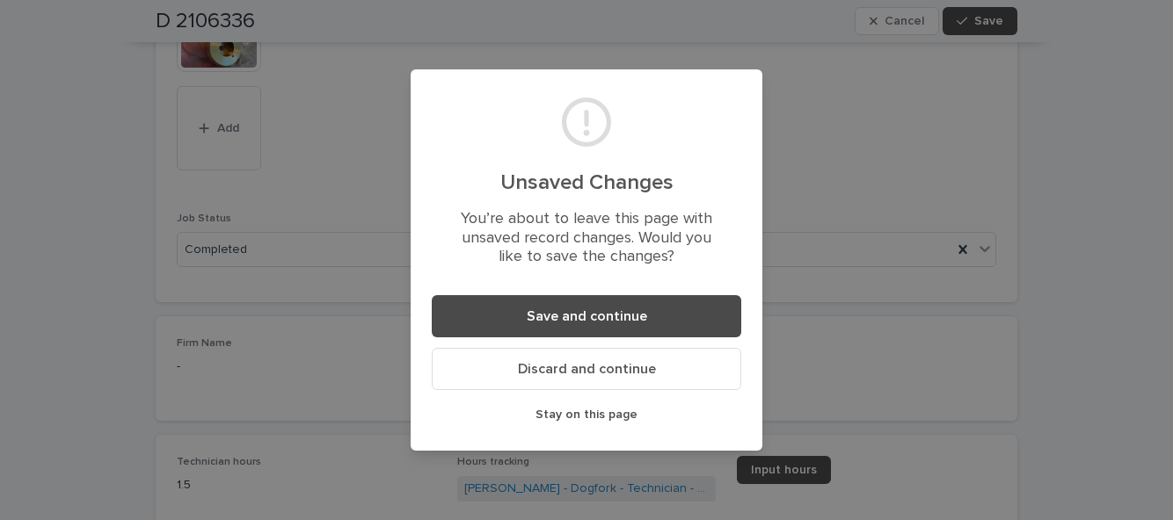
click at [662, 309] on button "Save and continue" at bounding box center [586, 316] width 309 height 42
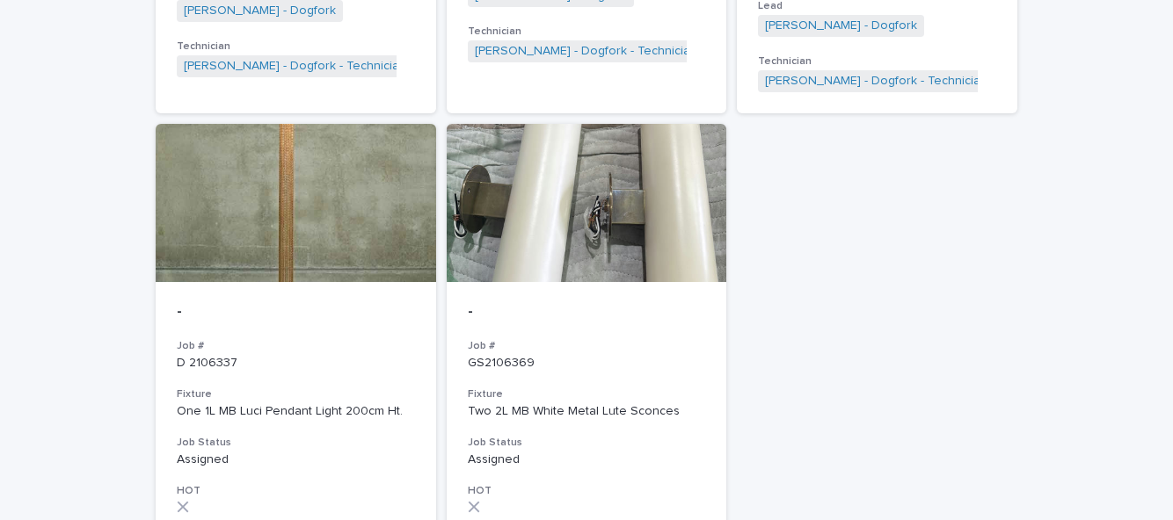
scroll to position [2910, 0]
click at [622, 405] on div "Two 2L MB White Metal Lute Sconces" at bounding box center [587, 412] width 238 height 15
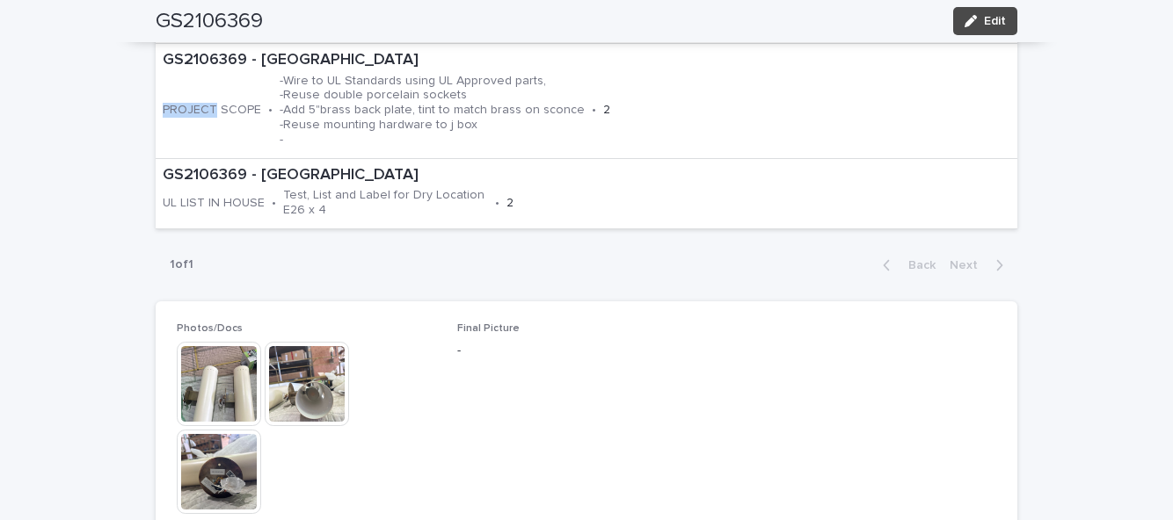
scroll to position [693, 0]
